Goal: Navigation & Orientation: Find specific page/section

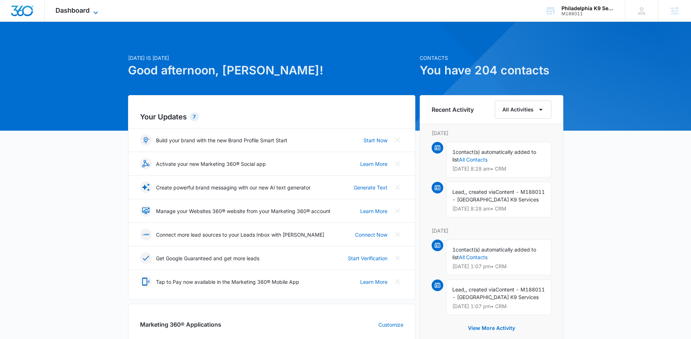
click at [86, 13] on span "Dashboard" at bounding box center [73, 11] width 34 height 8
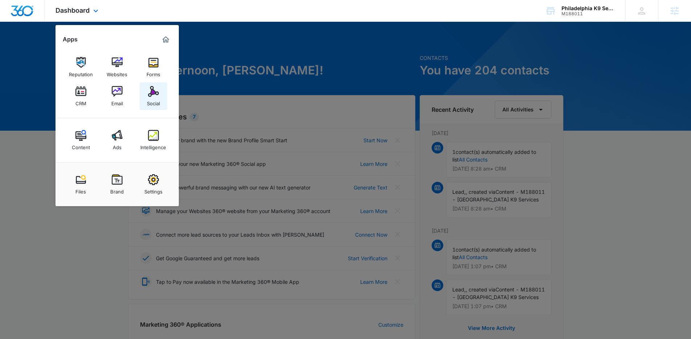
click at [156, 93] on img at bounding box center [153, 91] width 11 height 11
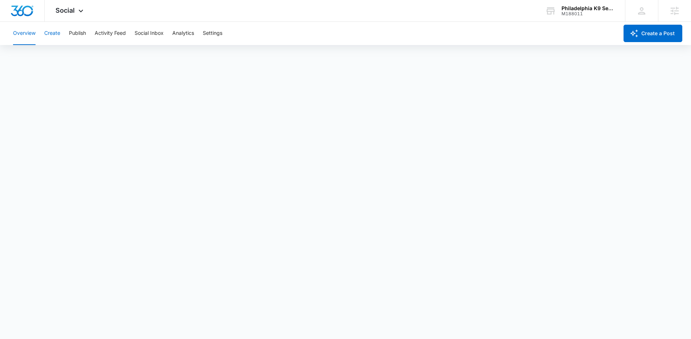
click at [54, 33] on button "Create" at bounding box center [52, 33] width 16 height 23
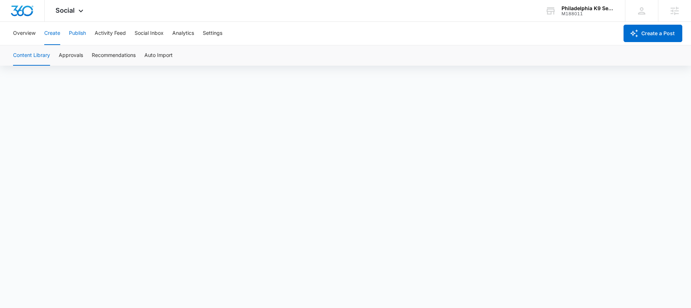
click at [75, 34] on button "Publish" at bounding box center [77, 33] width 17 height 23
click at [57, 54] on button "Schedules" at bounding box center [55, 55] width 25 height 20
click at [25, 54] on button "Calendar" at bounding box center [23, 55] width 21 height 20
click at [54, 30] on button "Create" at bounding box center [52, 33] width 16 height 23
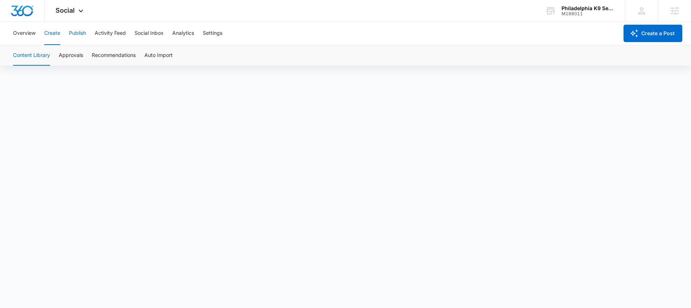
click at [78, 35] on button "Publish" at bounding box center [77, 33] width 17 height 23
click at [56, 38] on button "Create" at bounding box center [52, 33] width 16 height 23
click at [69, 55] on button "Approvals" at bounding box center [71, 55] width 24 height 20
click at [22, 12] on img "Dashboard" at bounding box center [22, 10] width 23 height 11
